Goal: Transaction & Acquisition: Purchase product/service

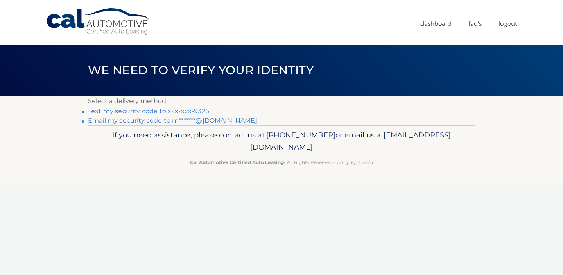
click at [154, 113] on link "Text my security code to xxx-xxx-9326" at bounding box center [148, 110] width 121 height 7
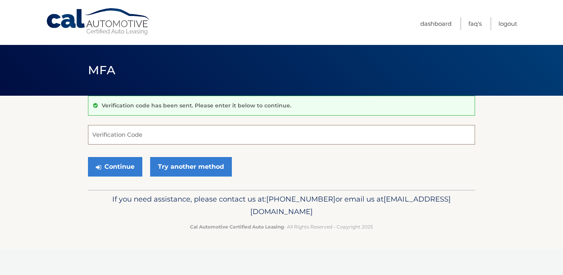
click at [186, 131] on input "Verification Code" at bounding box center [281, 135] width 387 height 20
type input "490778"
click at [116, 171] on button "Continue" at bounding box center [115, 167] width 54 height 20
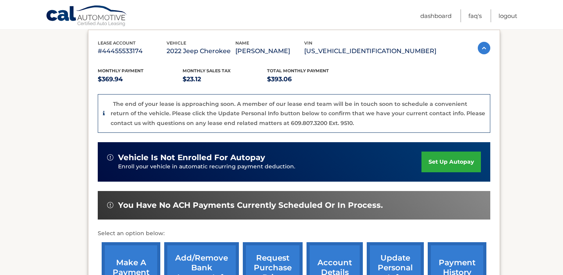
scroll to position [159, 0]
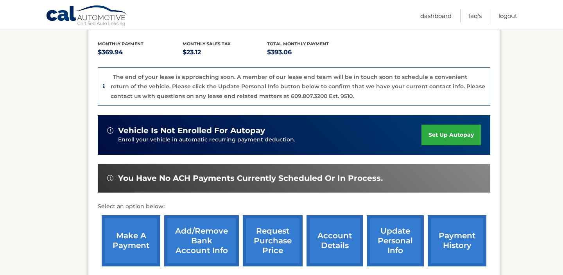
click at [132, 252] on link "make a payment" at bounding box center [131, 240] width 59 height 51
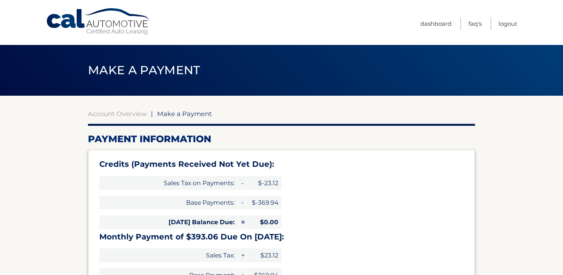
select select "OWVmMTg4ODYtYzJjMC00MTkxLWI2NTMtYjczZWU4ZmU2OGJh"
